Goal: Transaction & Acquisition: Purchase product/service

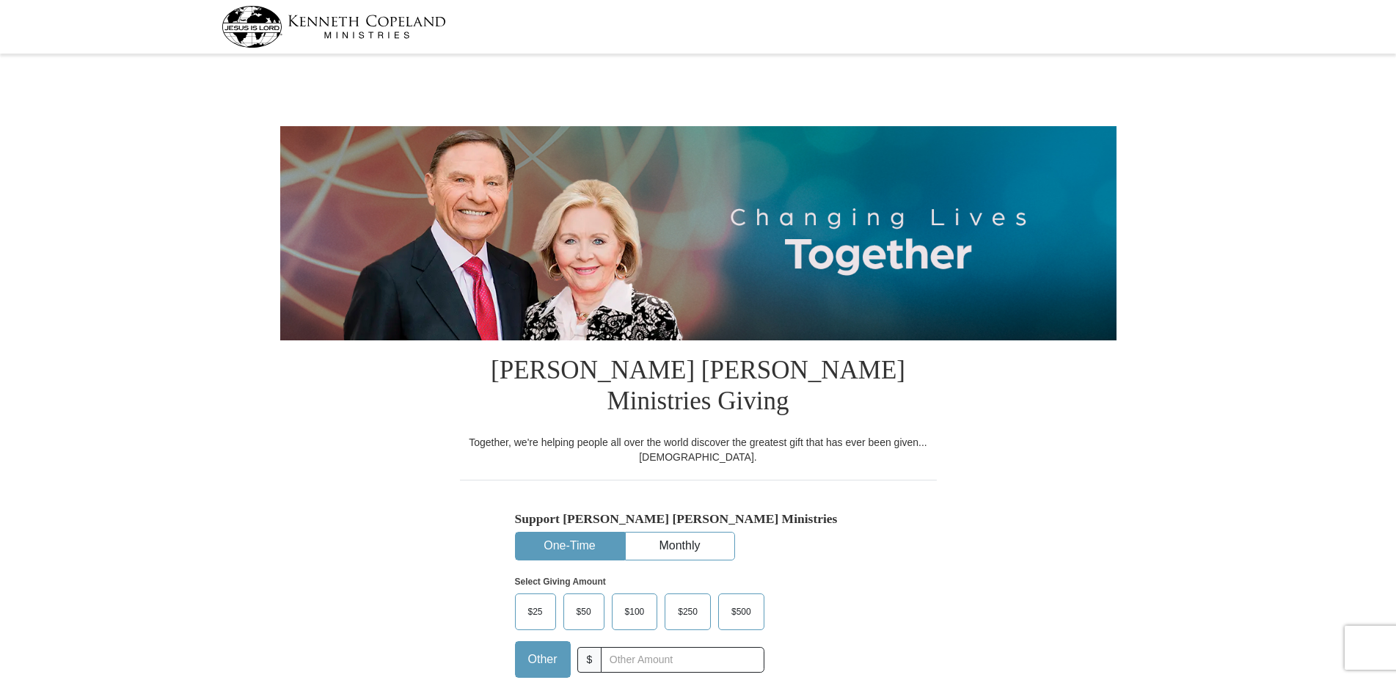
select select "GA"
click at [610, 647] on input "text" at bounding box center [682, 660] width 163 height 26
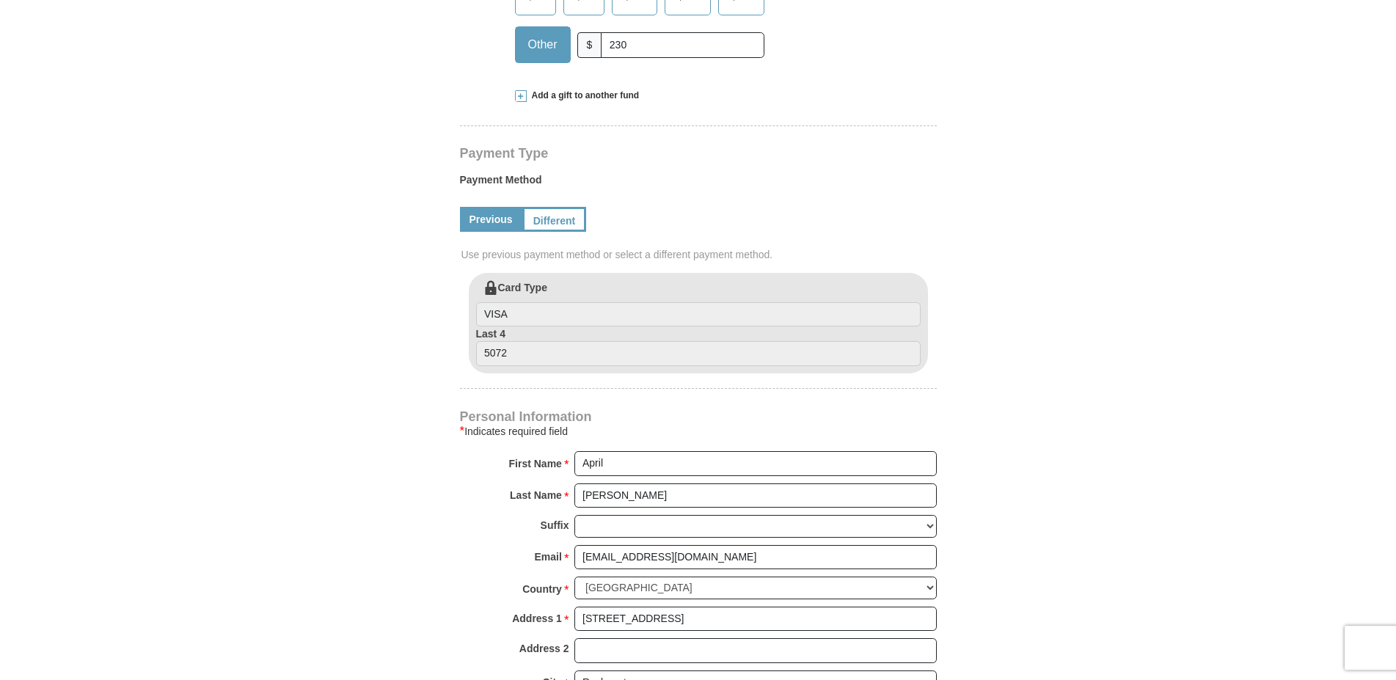
scroll to position [616, 0]
type input "230"
click at [617, 450] on input "April" at bounding box center [755, 462] width 362 height 25
type input "A"
type input "Todd"
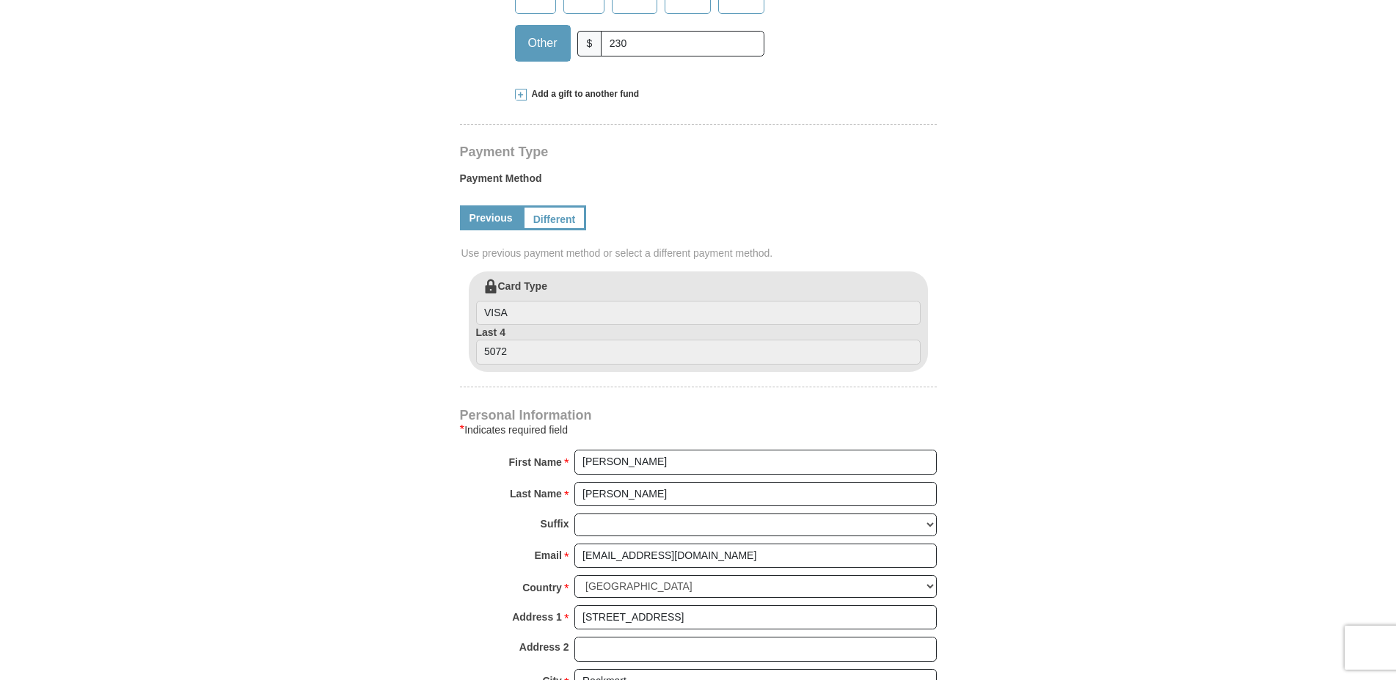
click at [671, 351] on div "Kenneth Copeland Ministries Giving Together, we're helping people all over the …" at bounding box center [698, 393] width 477 height 1339
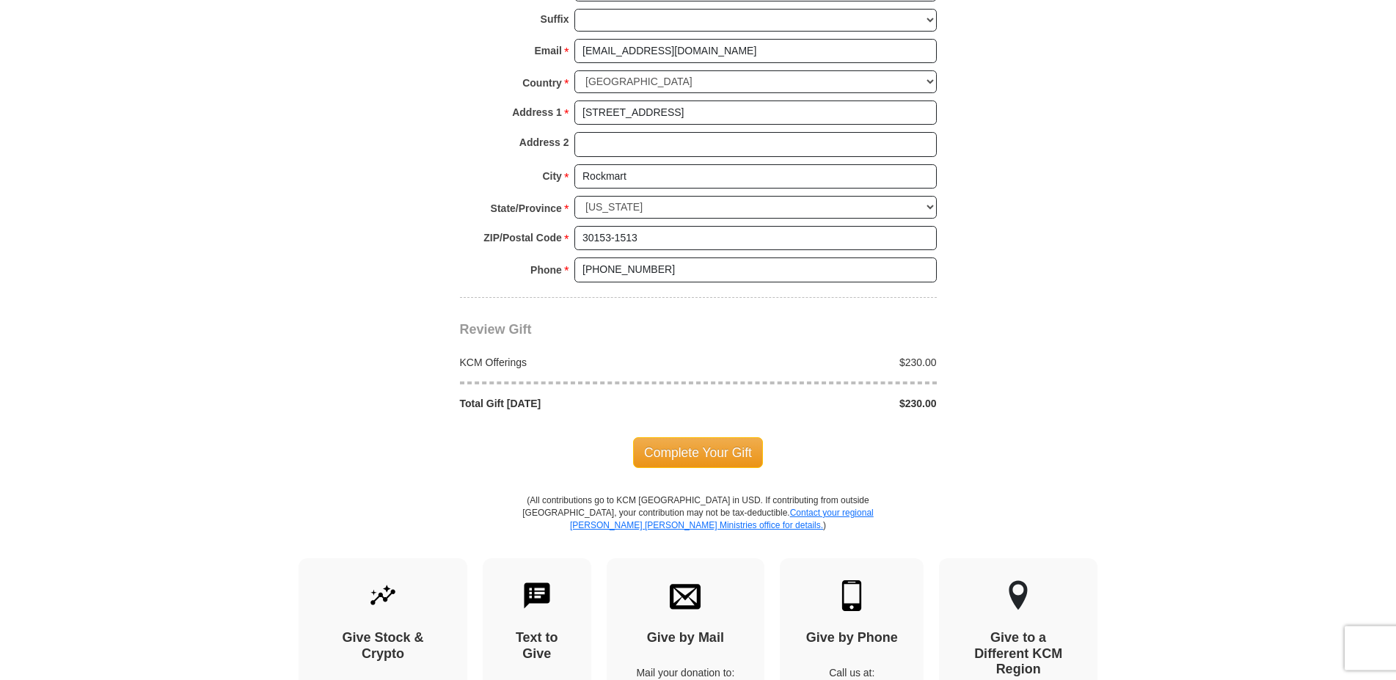
scroll to position [1128, 0]
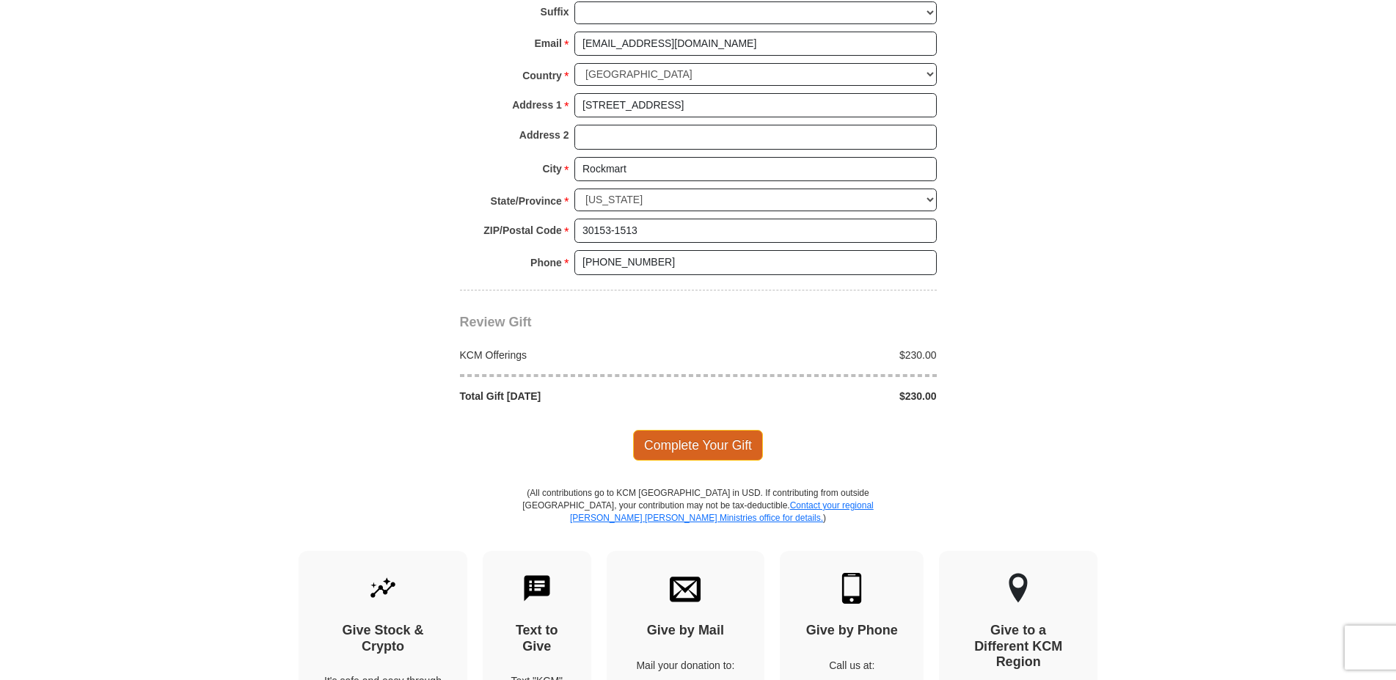
click at [707, 430] on span "Complete Your Gift" at bounding box center [698, 445] width 130 height 31
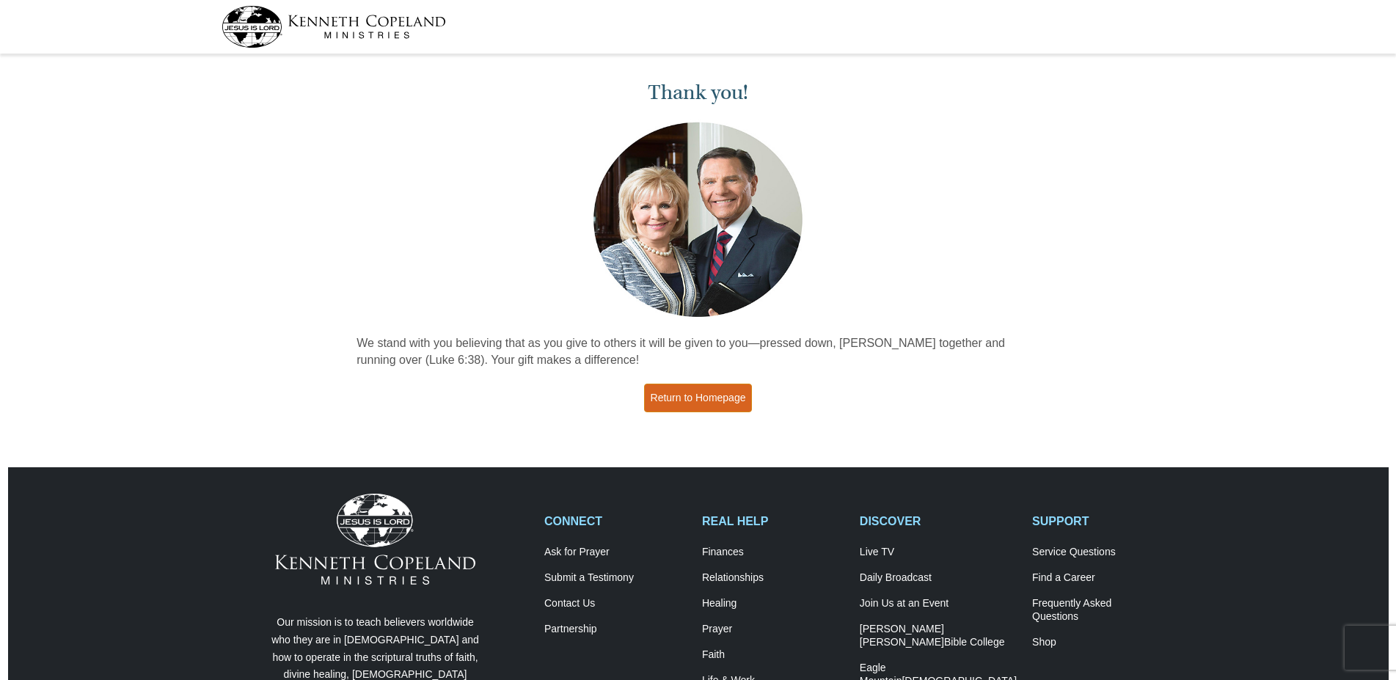
click at [705, 407] on link "Return to Homepage" at bounding box center [698, 398] width 109 height 29
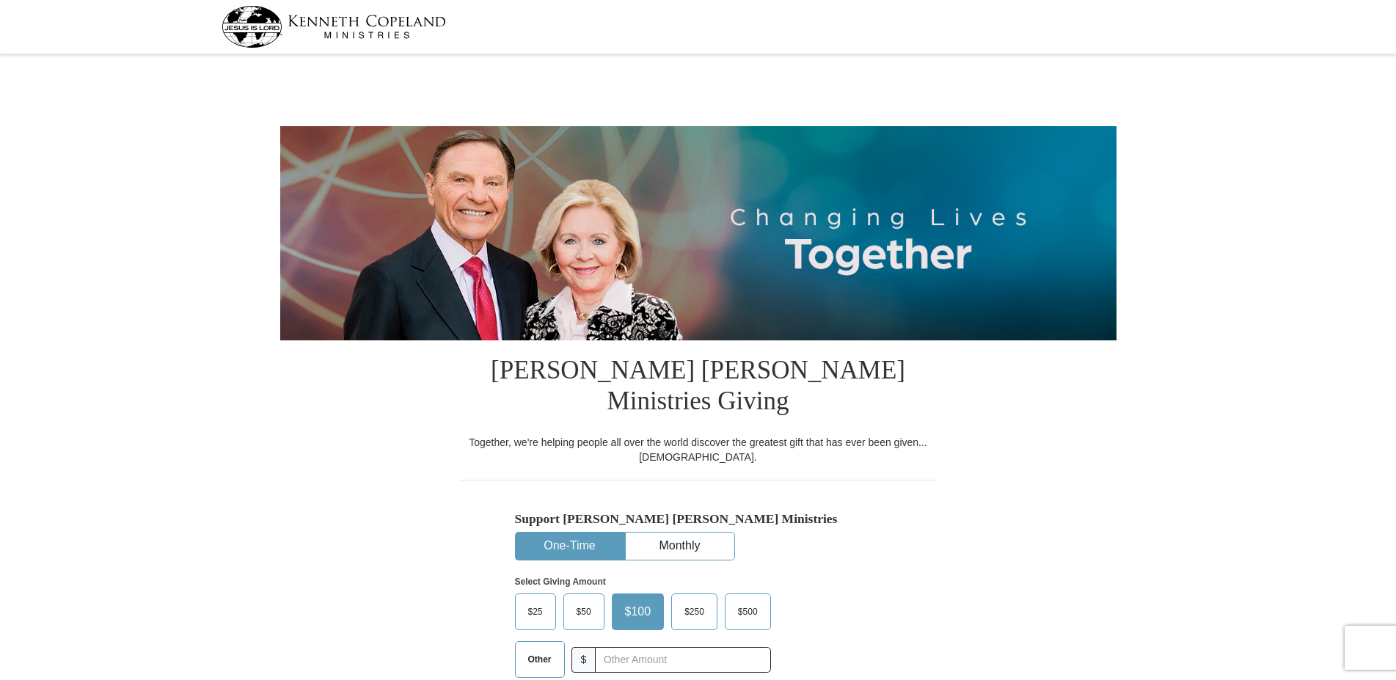
select select "GA"
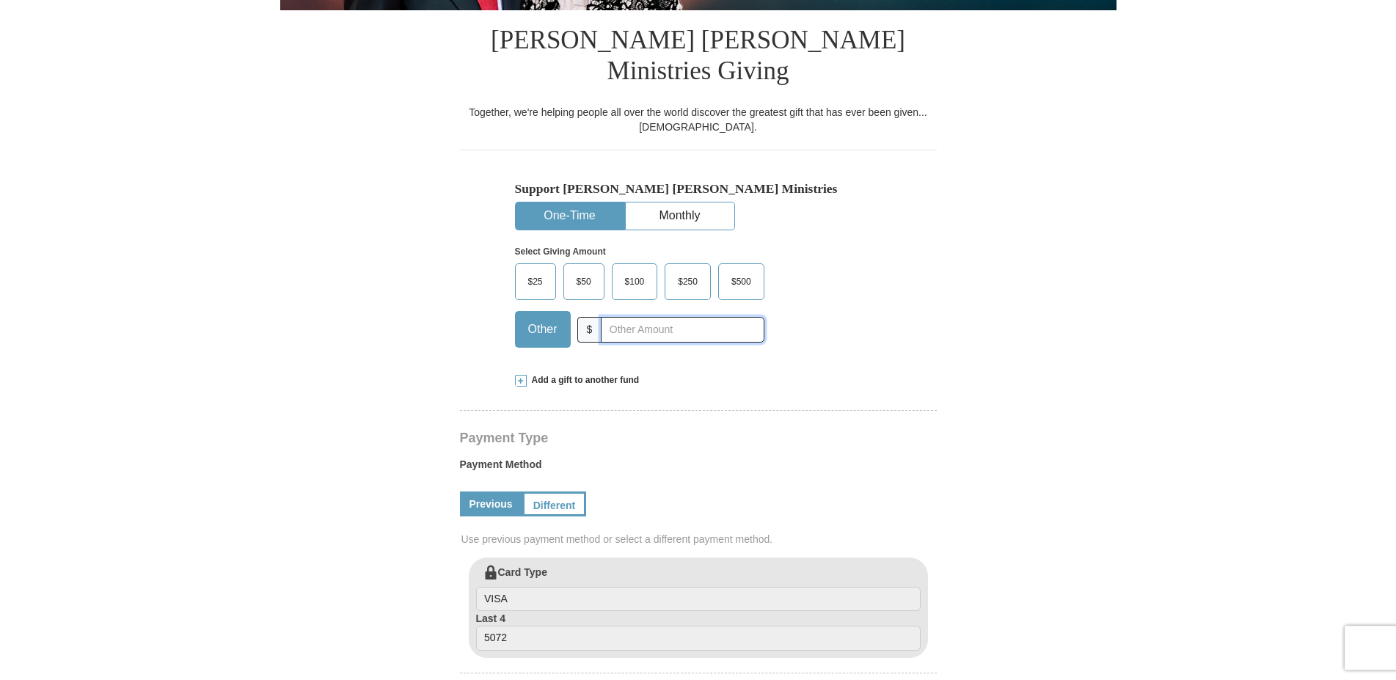
click at [635, 317] on input "text" at bounding box center [682, 330] width 163 height 26
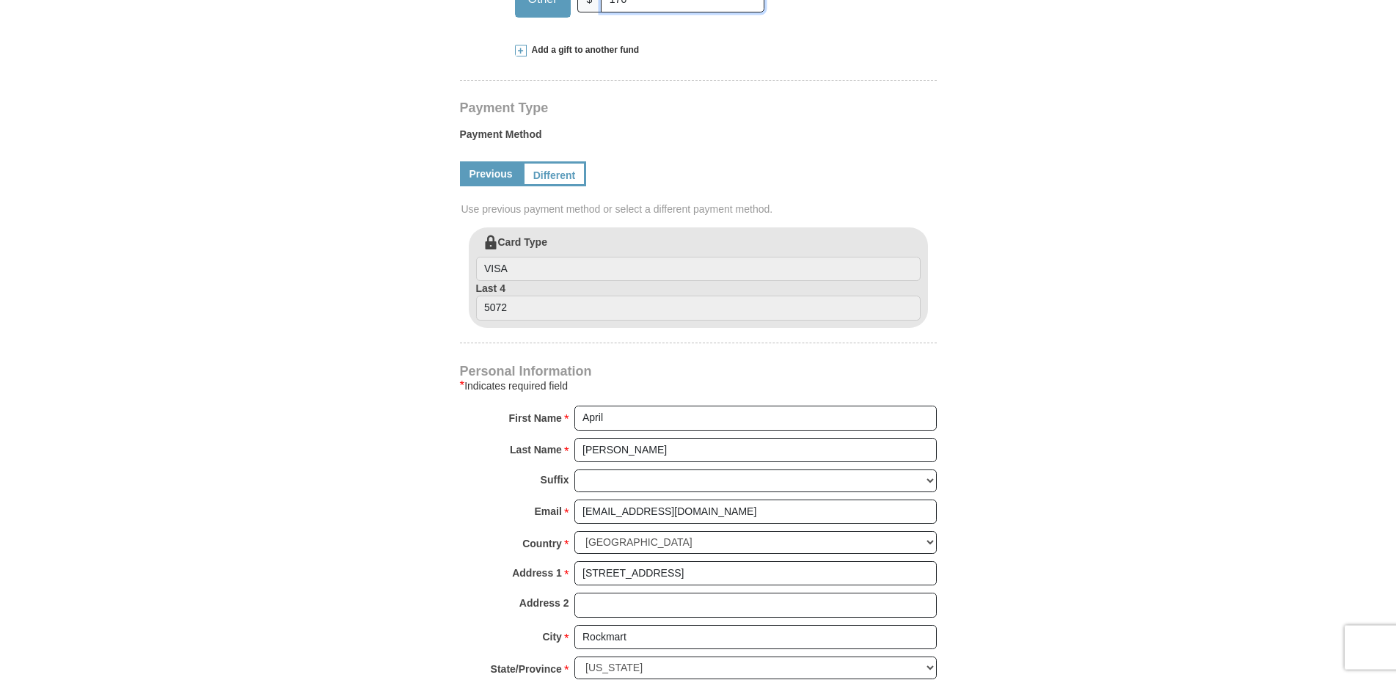
scroll to position [662, 0]
type input "170"
drag, startPoint x: 624, startPoint y: 394, endPoint x: 563, endPoint y: 384, distance: 62.5
click at [574, 404] on input "April" at bounding box center [755, 416] width 362 height 25
click at [575, 294] on input "5072" at bounding box center [698, 306] width 445 height 25
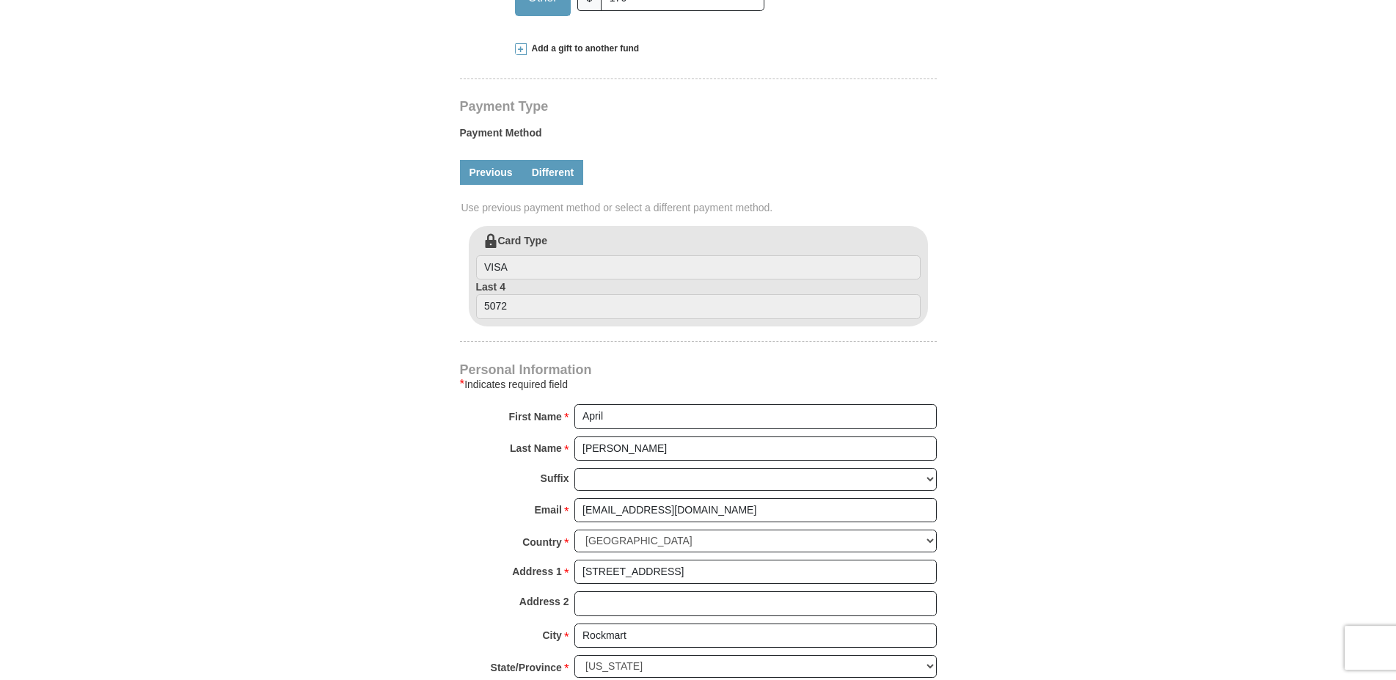
click at [557, 160] on link "Different" at bounding box center [553, 172] width 62 height 25
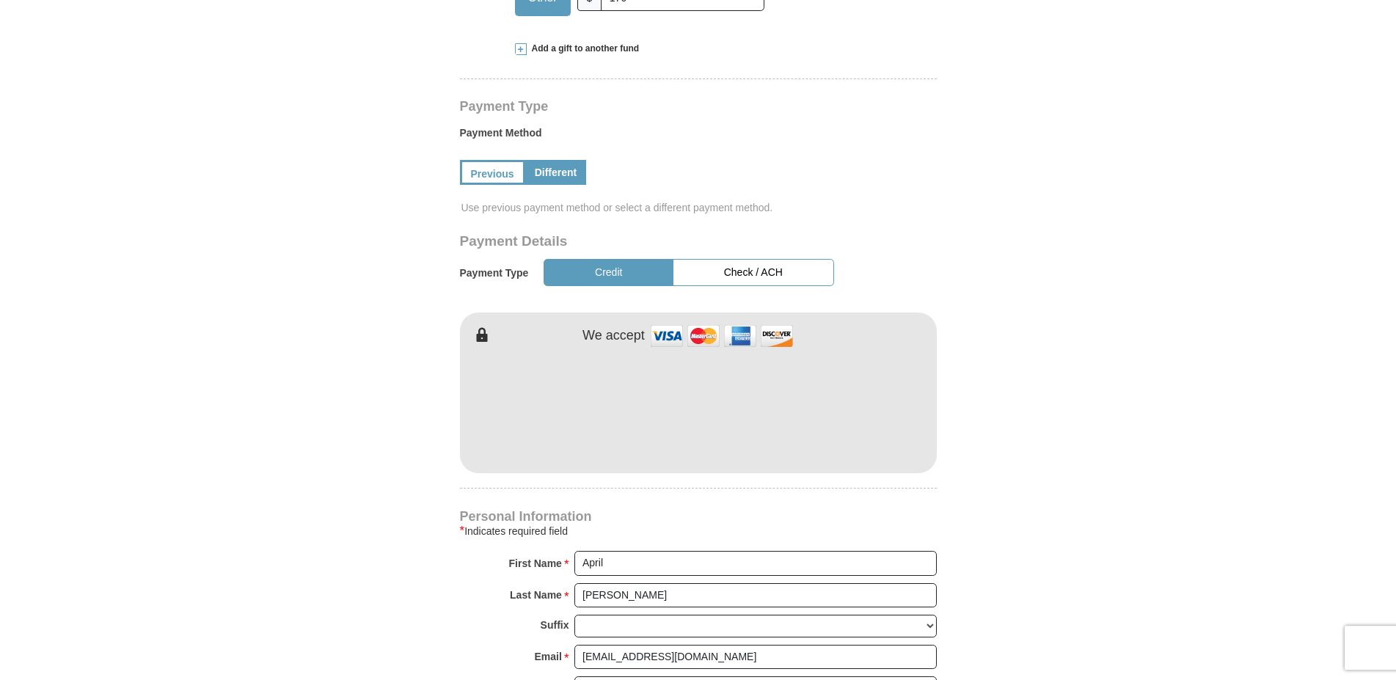
click at [698, 465] on div "Kenneth Copeland Ministries Giving Together, we're helping people all over the …" at bounding box center [698, 422] width 477 height 1486
click at [757, 511] on h4 "Personal Information" at bounding box center [698, 517] width 477 height 12
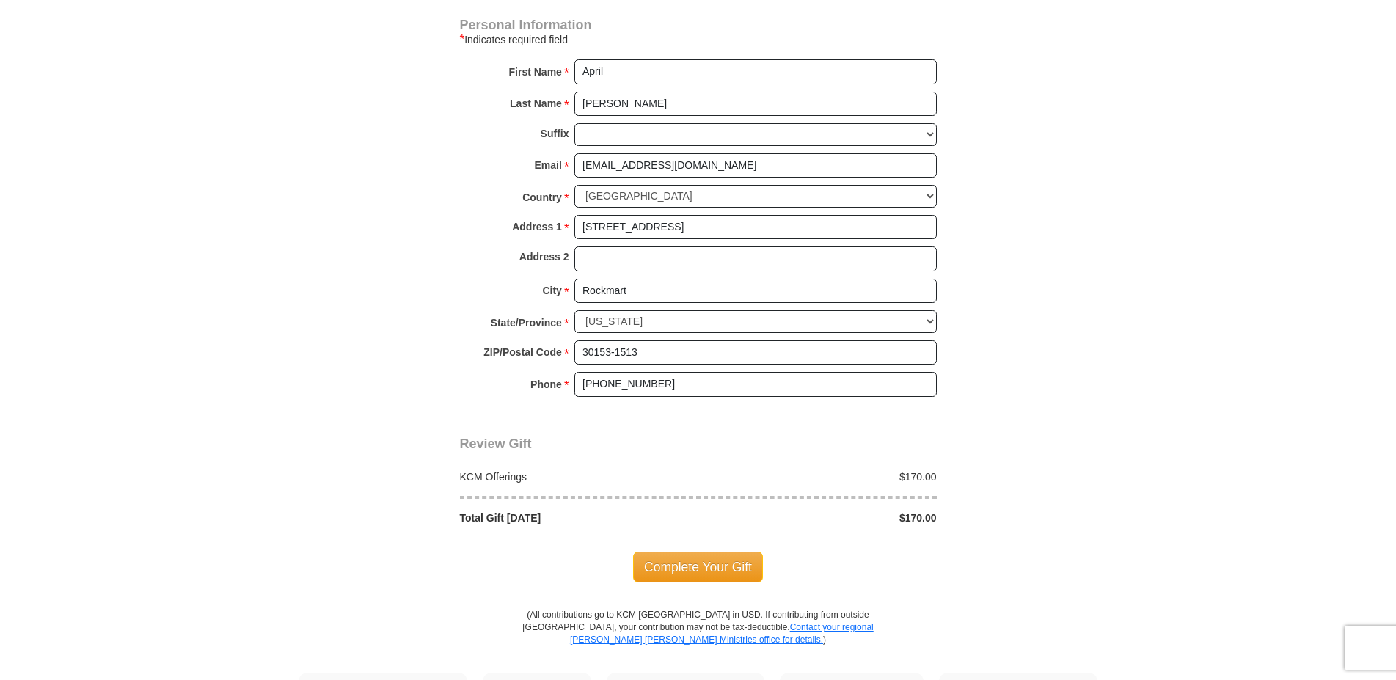
scroll to position [1158, 0]
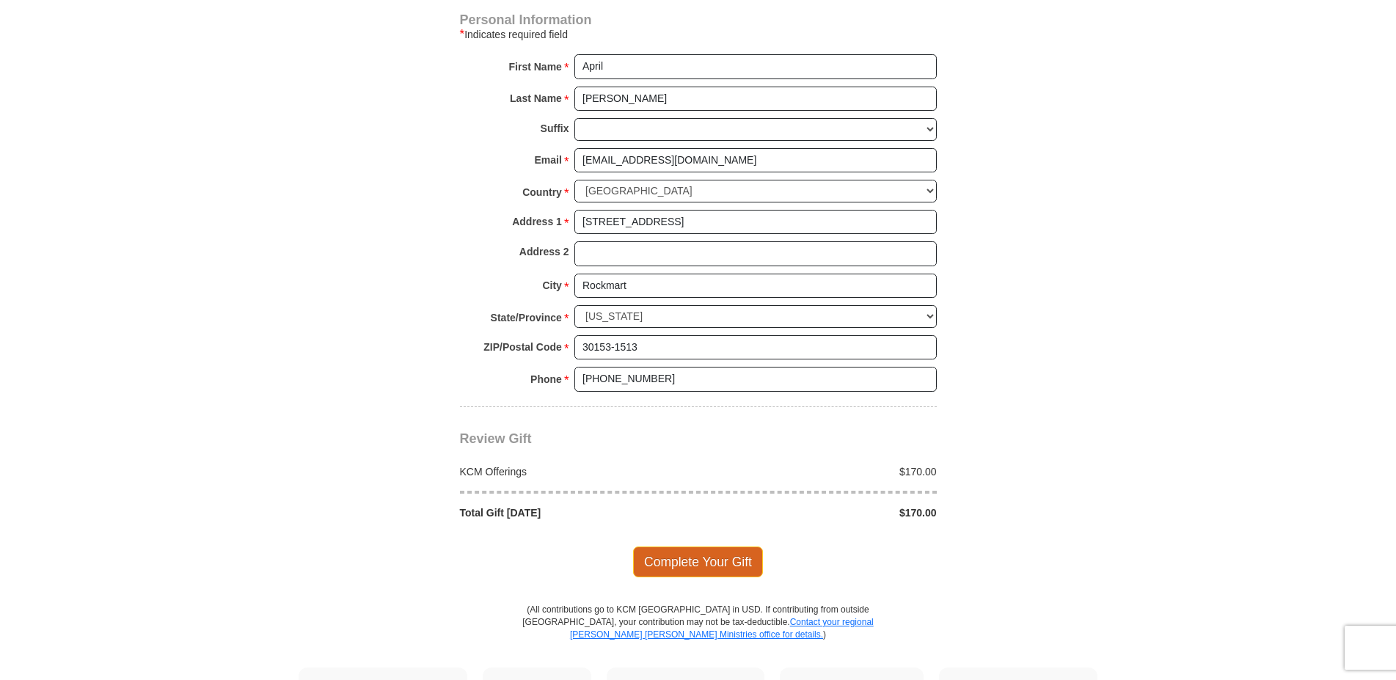
click at [704, 547] on span "Complete Your Gift" at bounding box center [698, 562] width 130 height 31
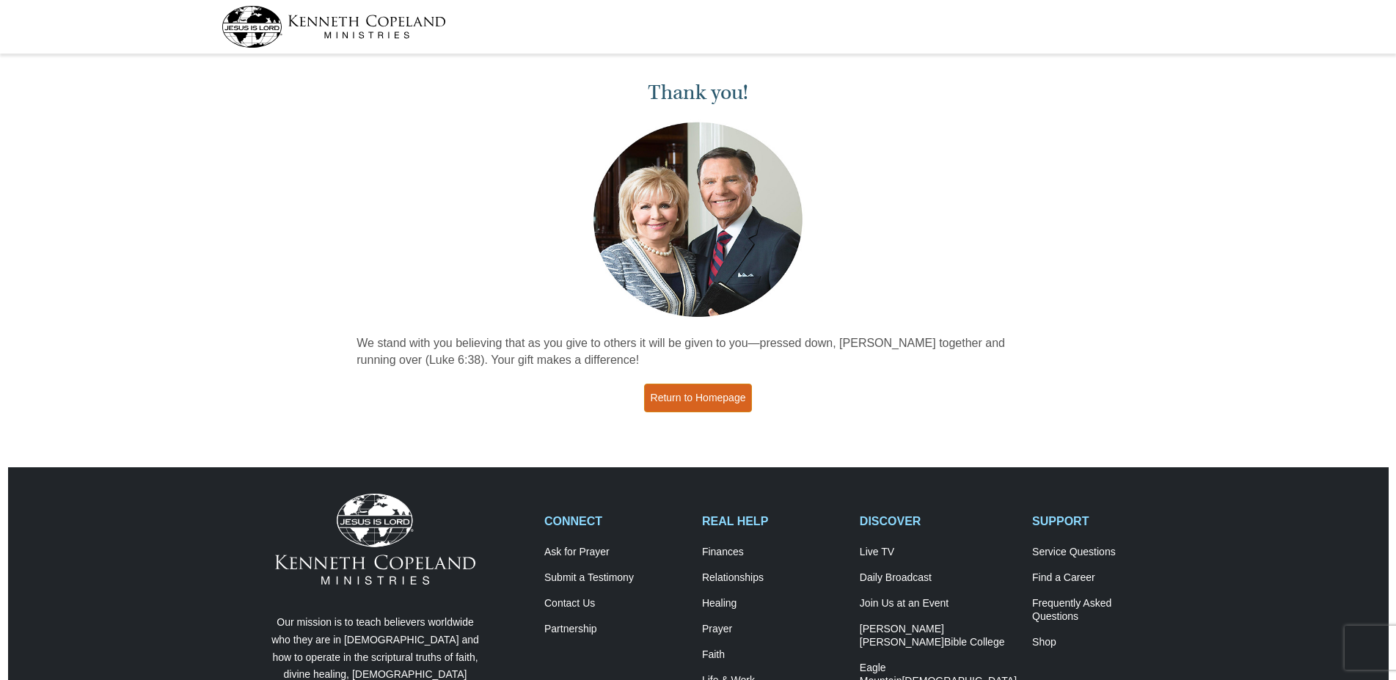
click at [687, 409] on link "Return to Homepage" at bounding box center [698, 398] width 109 height 29
